Goal: Entertainment & Leisure: Consume media (video, audio)

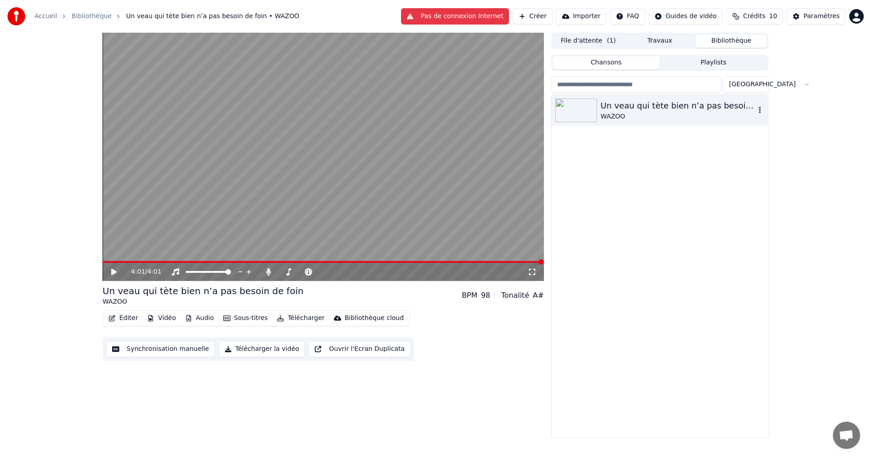
click at [627, 111] on div "Un veau qui tète bien n’a pas besoin de foin" at bounding box center [678, 105] width 155 height 13
click at [628, 110] on div "Un veau qui tète bien n’a pas besoin de foin" at bounding box center [678, 105] width 155 height 13
click at [111, 268] on div "4:01 / 4:01" at bounding box center [323, 271] width 434 height 9
click at [109, 261] on video at bounding box center [324, 157] width 442 height 248
click at [112, 273] on icon at bounding box center [114, 271] width 5 height 5
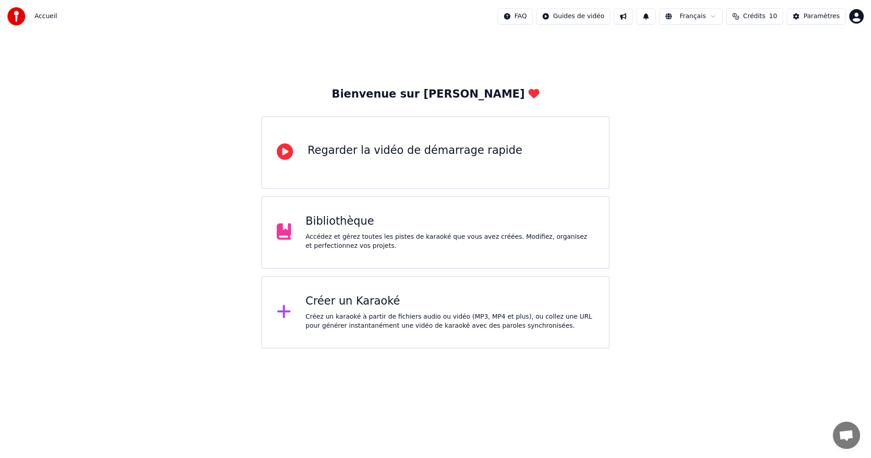
click at [329, 221] on div "Bibliothèque" at bounding box center [450, 221] width 289 height 15
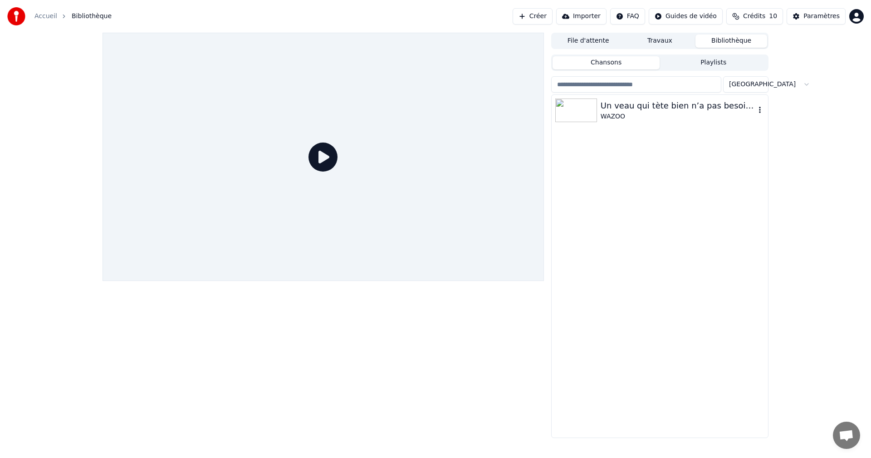
click at [633, 113] on div "WAZOO" at bounding box center [678, 116] width 155 height 9
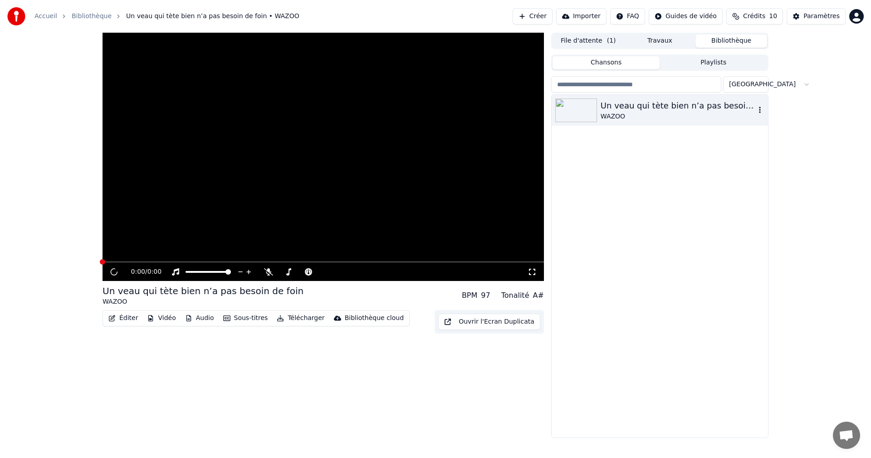
click at [633, 113] on div "WAZOO" at bounding box center [678, 116] width 155 height 9
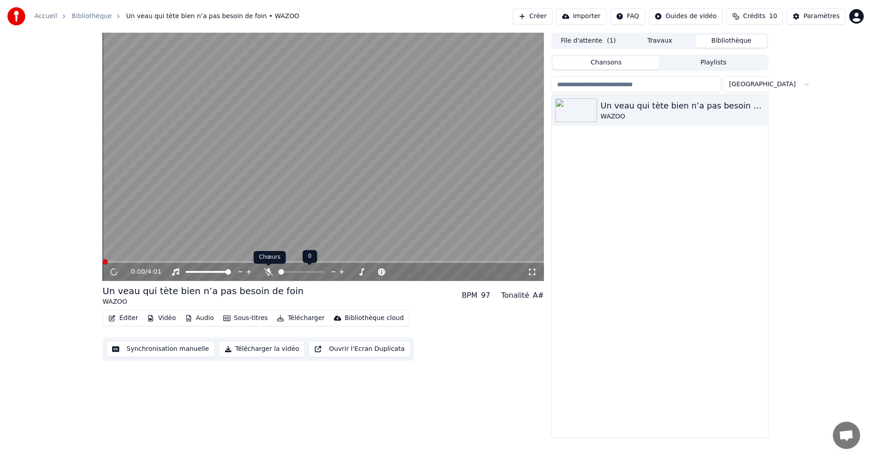
click at [265, 270] on icon at bounding box center [268, 271] width 9 height 7
drag, startPoint x: 535, startPoint y: 272, endPoint x: 535, endPoint y: 282, distance: 10.0
click at [535, 272] on icon at bounding box center [532, 271] width 9 height 7
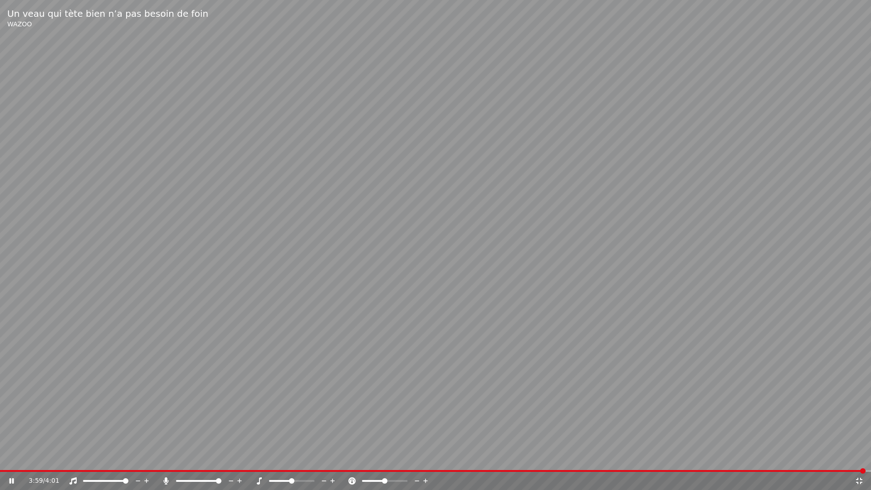
click at [853, 296] on video at bounding box center [435, 245] width 871 height 490
click at [861, 458] on icon at bounding box center [859, 480] width 9 height 7
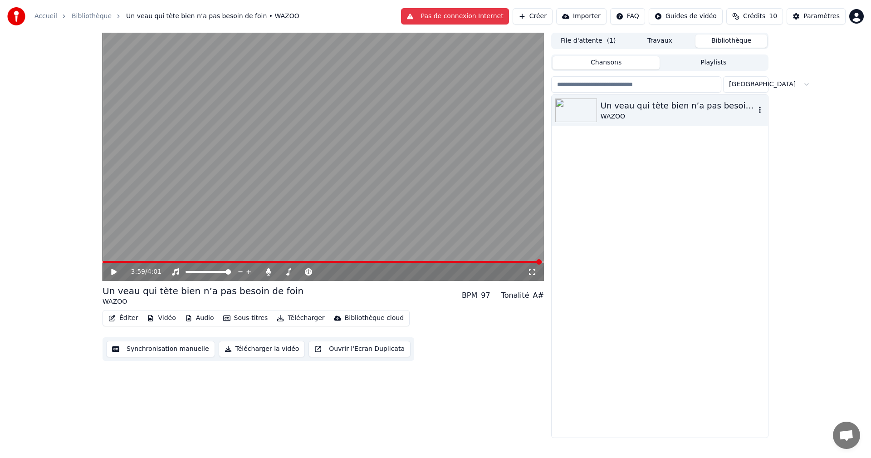
click at [651, 108] on div "Un veau qui tète bien n’a pas besoin de foin" at bounding box center [678, 105] width 155 height 13
click at [107, 261] on span at bounding box center [322, 262] width 439 height 2
click at [108, 270] on div "0:02 / 4:01" at bounding box center [323, 271] width 434 height 9
click at [112, 272] on icon at bounding box center [113, 272] width 5 height 6
click at [392, 259] on video at bounding box center [324, 157] width 442 height 248
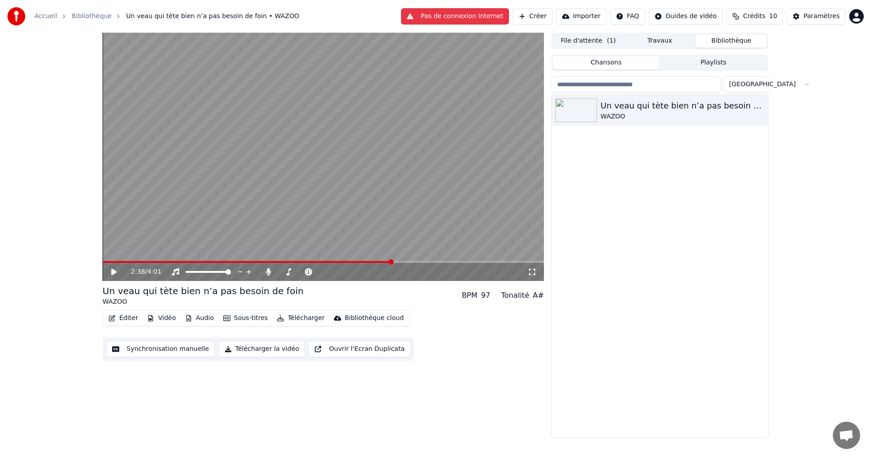
click at [392, 263] on span at bounding box center [324, 262] width 442 height 2
click at [118, 273] on icon at bounding box center [120, 271] width 21 height 7
click at [113, 273] on icon at bounding box center [113, 272] width 5 height 6
click at [113, 273] on icon at bounding box center [114, 271] width 5 height 5
click at [113, 273] on icon at bounding box center [113, 272] width 5 height 6
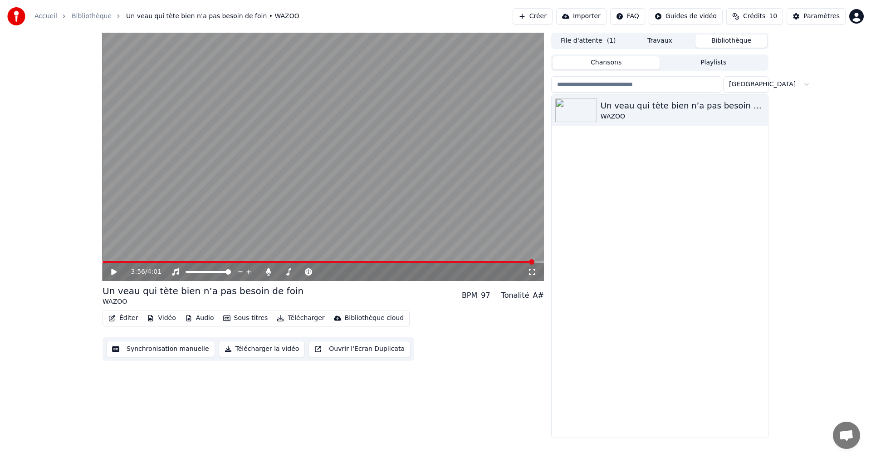
click at [390, 260] on video at bounding box center [324, 157] width 442 height 248
click at [389, 261] on span at bounding box center [319, 262] width 432 height 2
drag, startPoint x: 115, startPoint y: 271, endPoint x: 164, endPoint y: 264, distance: 49.5
click at [116, 271] on icon at bounding box center [114, 271] width 5 height 5
